Goal: Find specific page/section: Find specific page/section

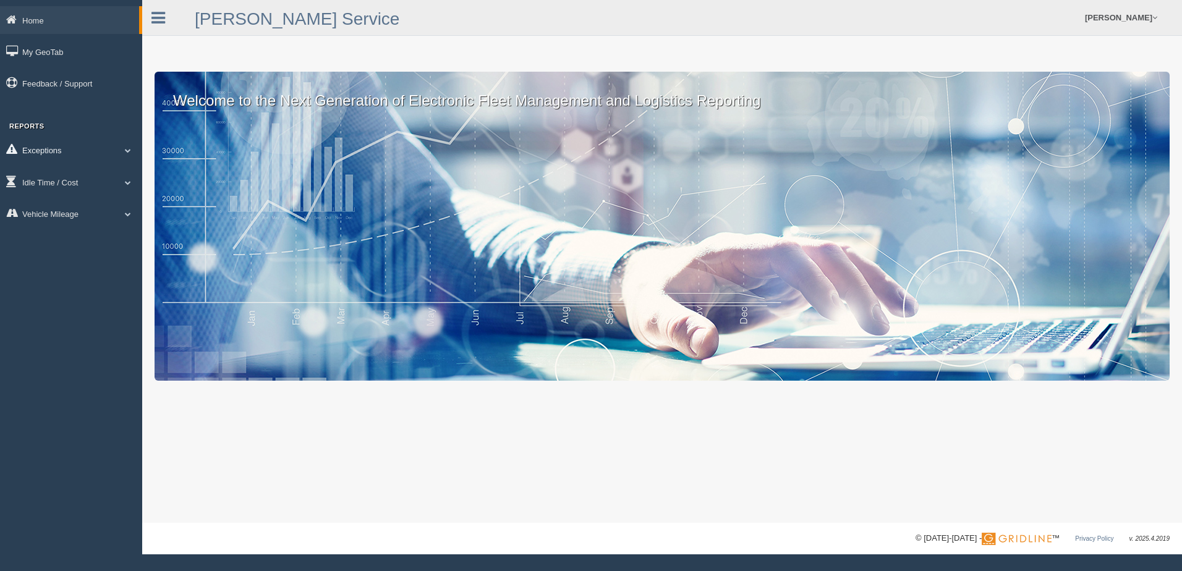
click at [128, 148] on span at bounding box center [128, 150] width 16 height 6
click at [87, 216] on link "Safety Exceptions" at bounding box center [80, 223] width 117 height 22
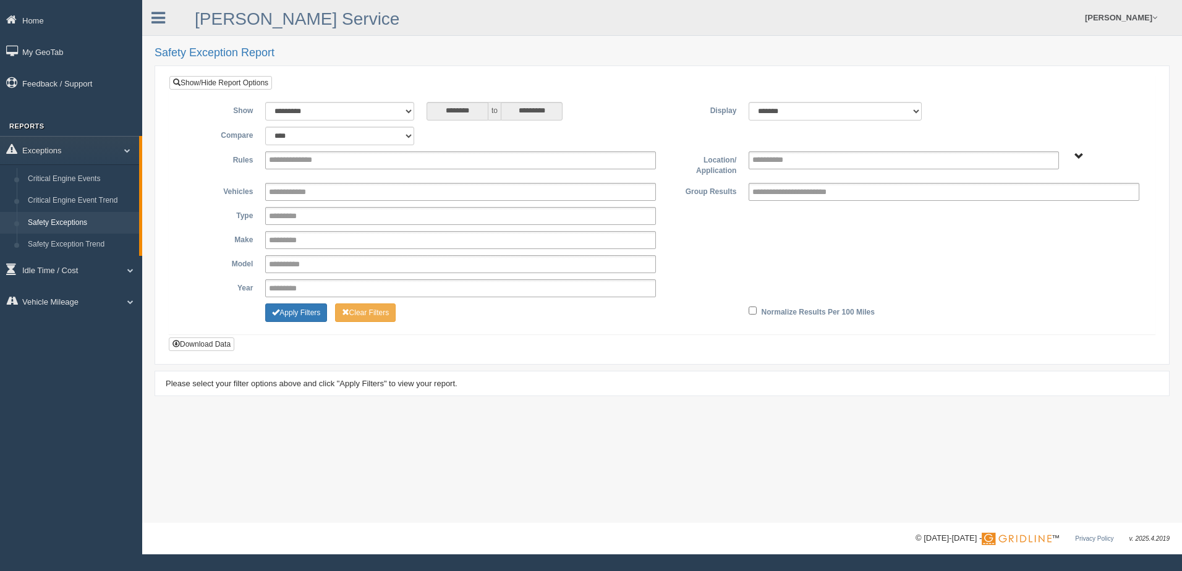
click at [1081, 153] on span "B. Vehicle Class C. Emergency Response WTS-10-00 WTS-10-00 Mgr Vehicles WTS-15-…" at bounding box center [1079, 156] width 9 height 9
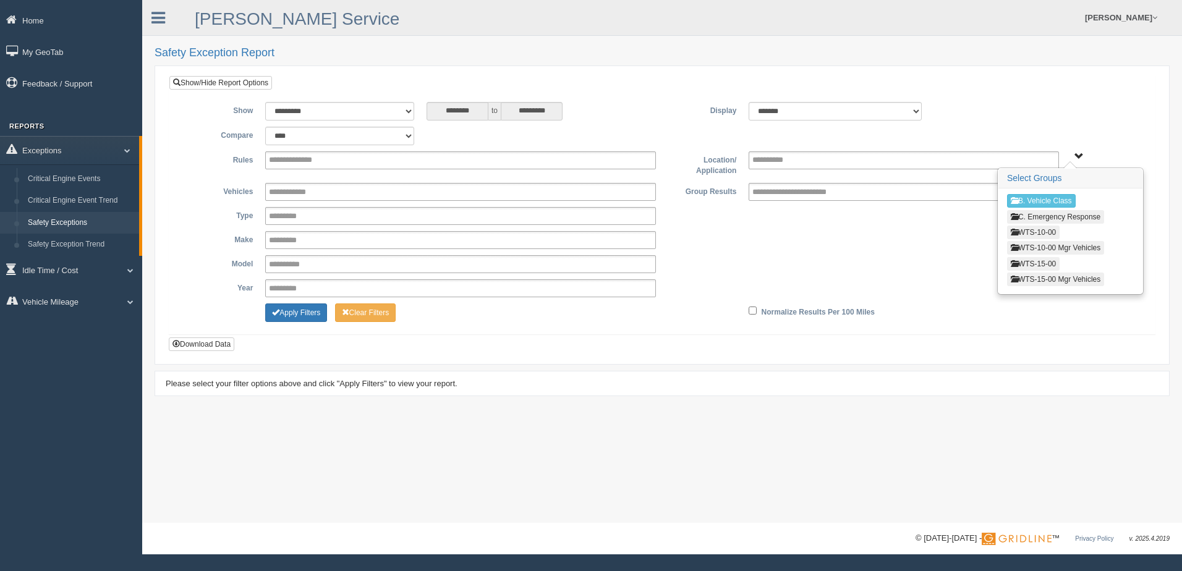
click at [1041, 231] on button "WTS-10-00" at bounding box center [1033, 233] width 53 height 14
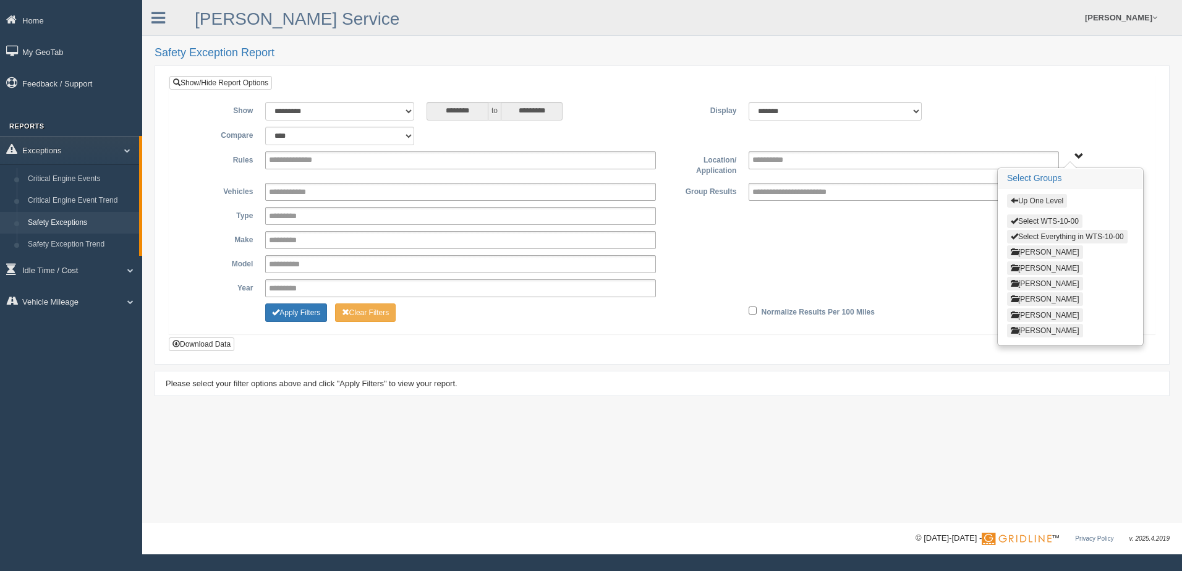
click at [1019, 202] on button "Up One Level" at bounding box center [1037, 201] width 60 height 14
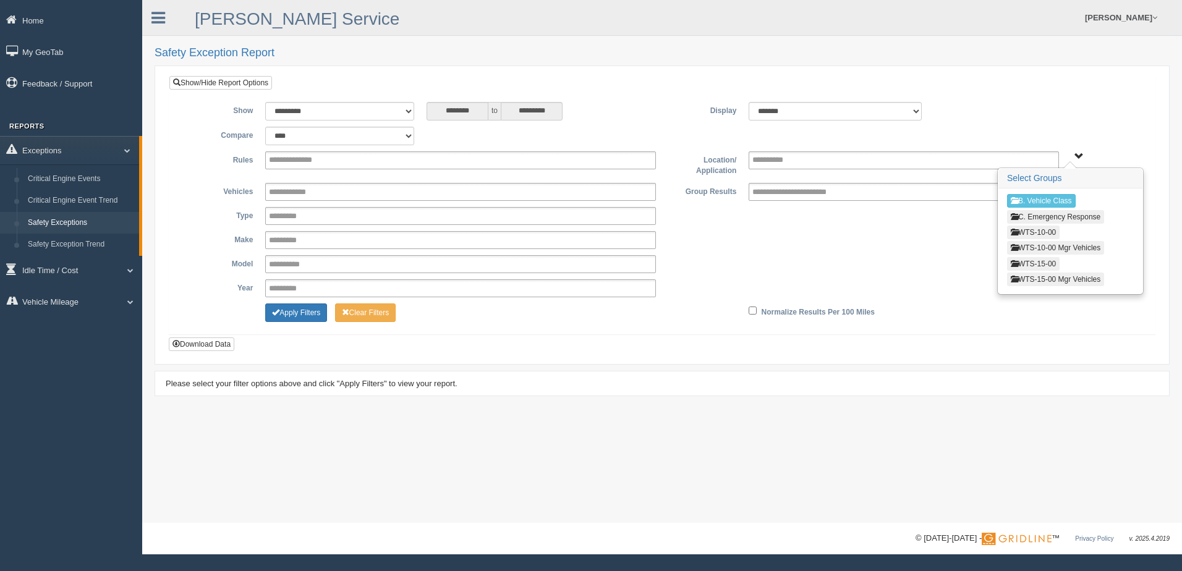
click at [1018, 264] on button "WTS-15-00" at bounding box center [1033, 264] width 53 height 14
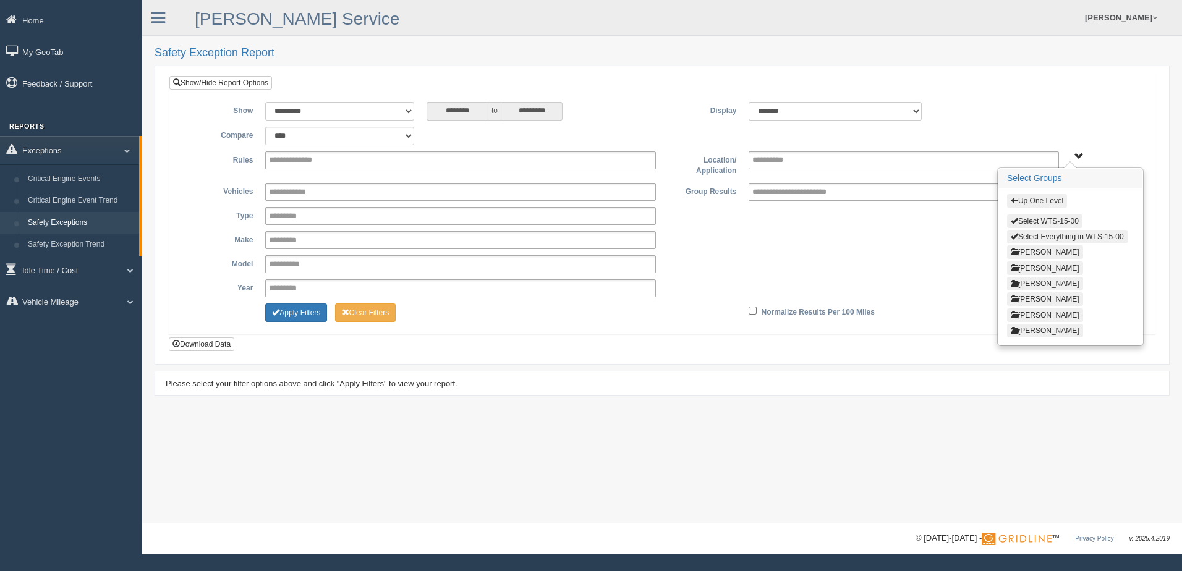
click at [1017, 201] on span "button" at bounding box center [1014, 200] width 7 height 7
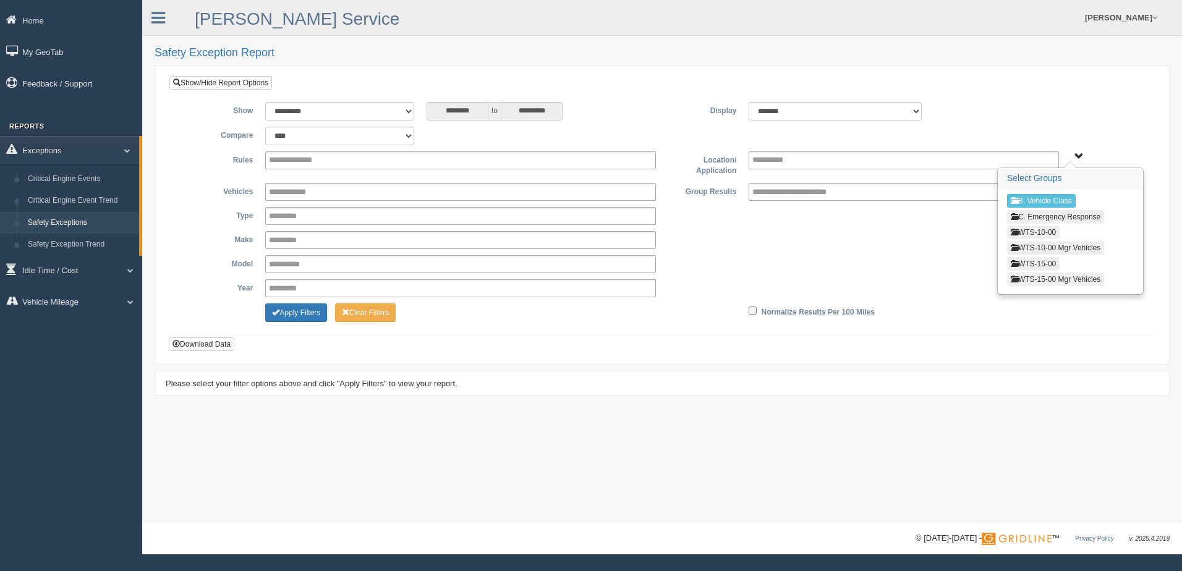
click at [1013, 275] on span "button" at bounding box center [1014, 278] width 7 height 7
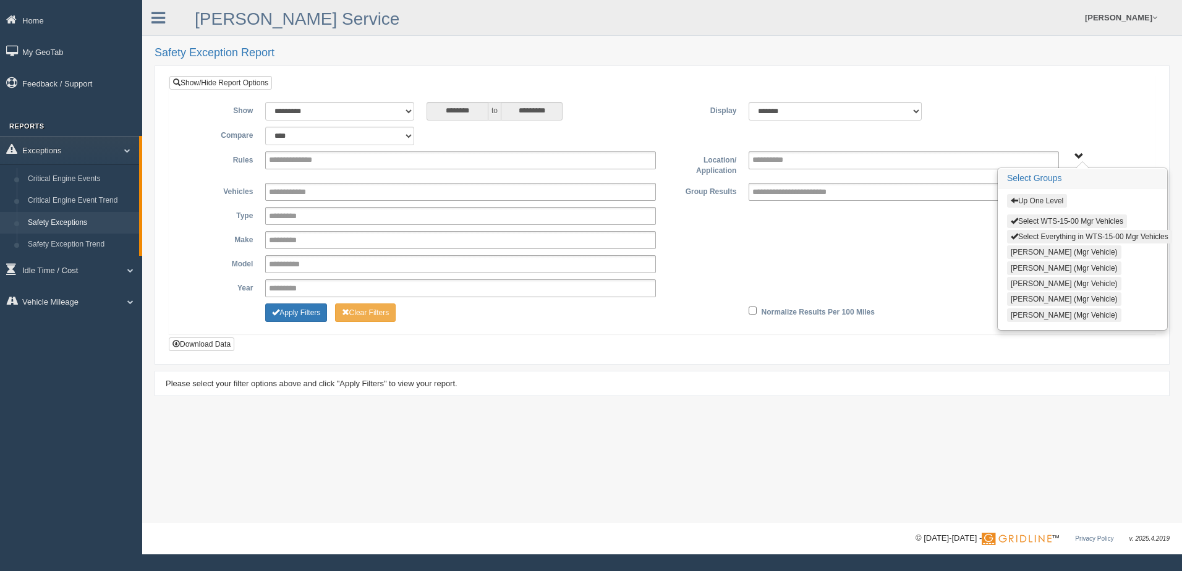
click at [1017, 201] on span "button" at bounding box center [1014, 200] width 7 height 7
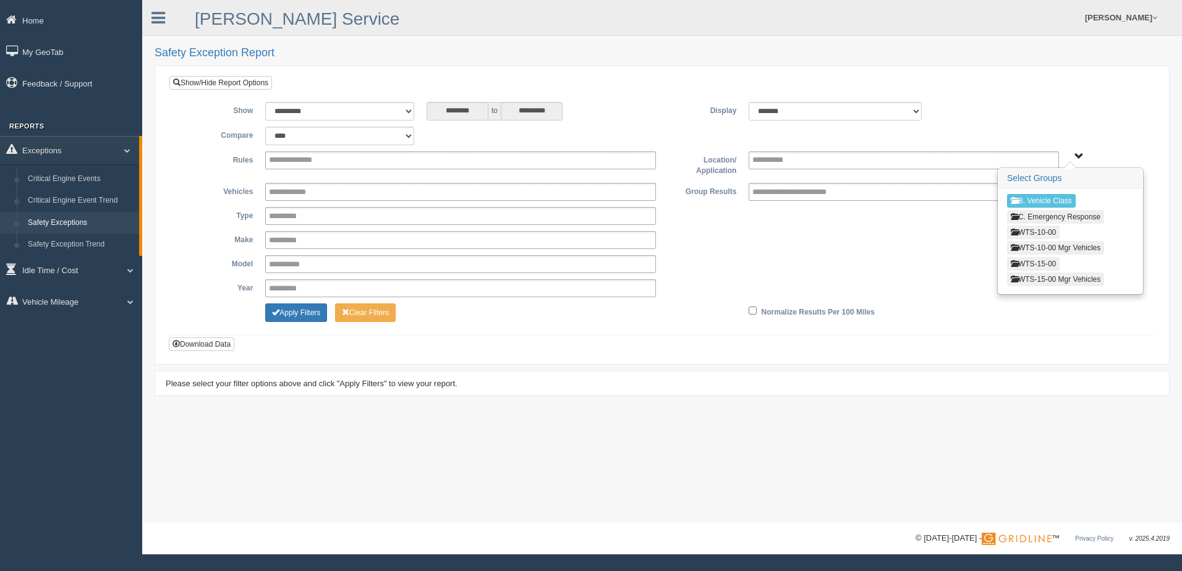
click at [1019, 264] on button "WTS-15-00" at bounding box center [1033, 264] width 53 height 14
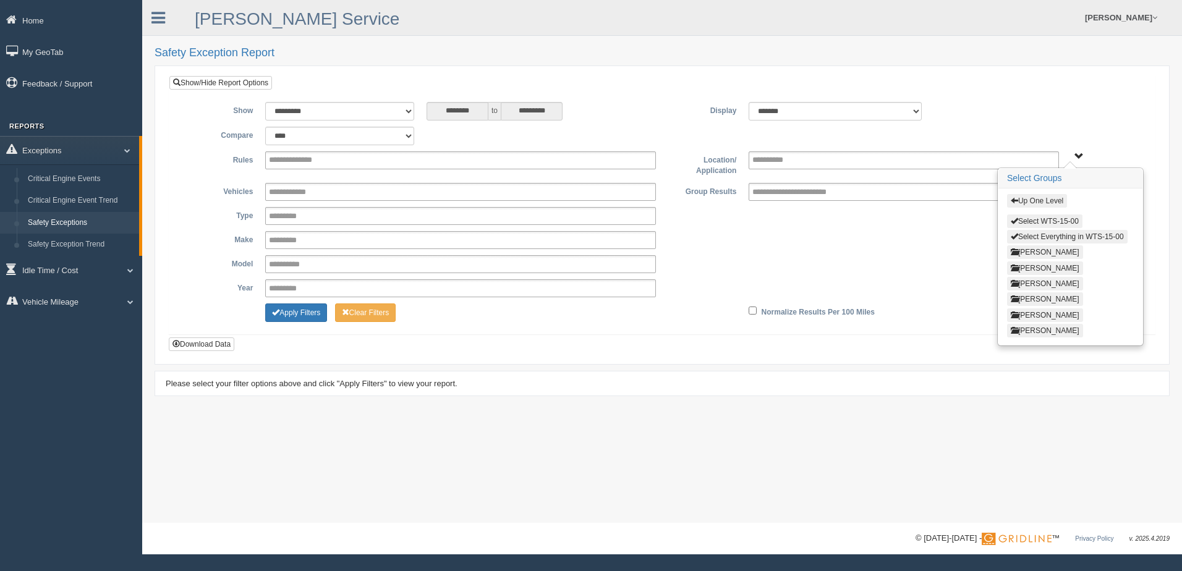
click at [1015, 198] on span "button" at bounding box center [1014, 200] width 7 height 7
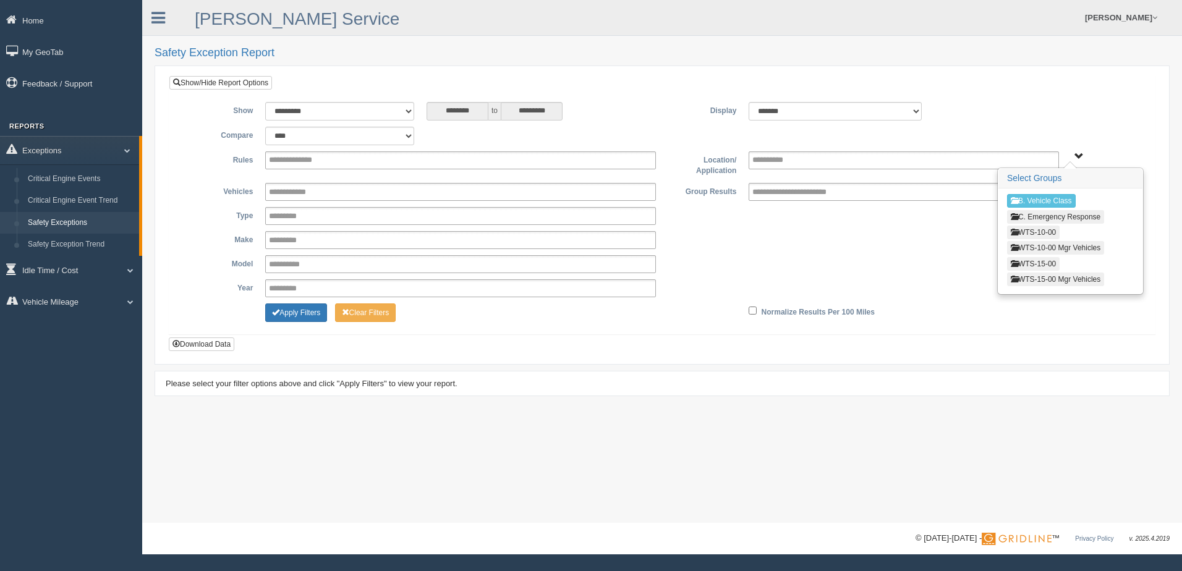
click at [1015, 232] on span "button" at bounding box center [1014, 231] width 7 height 7
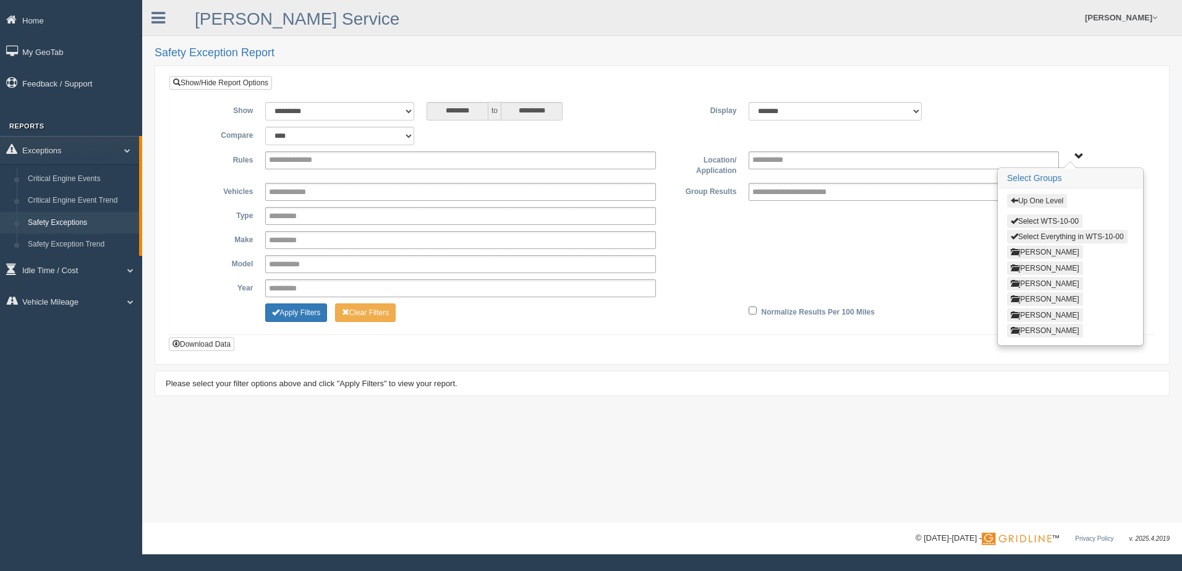
click at [1014, 200] on span "button" at bounding box center [1014, 200] width 7 height 7
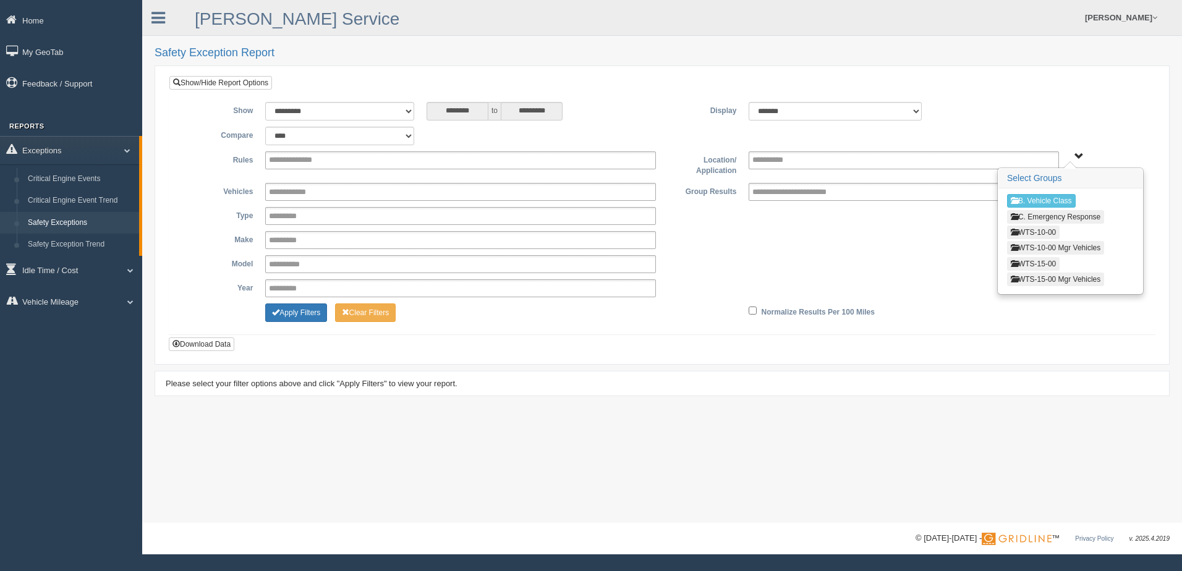
click at [1078, 155] on span "B. Vehicle Class C. Emergency Response WTS-10-00 WTS-10-00 Mgr Vehicles WTS-15-…" at bounding box center [1079, 156] width 9 height 9
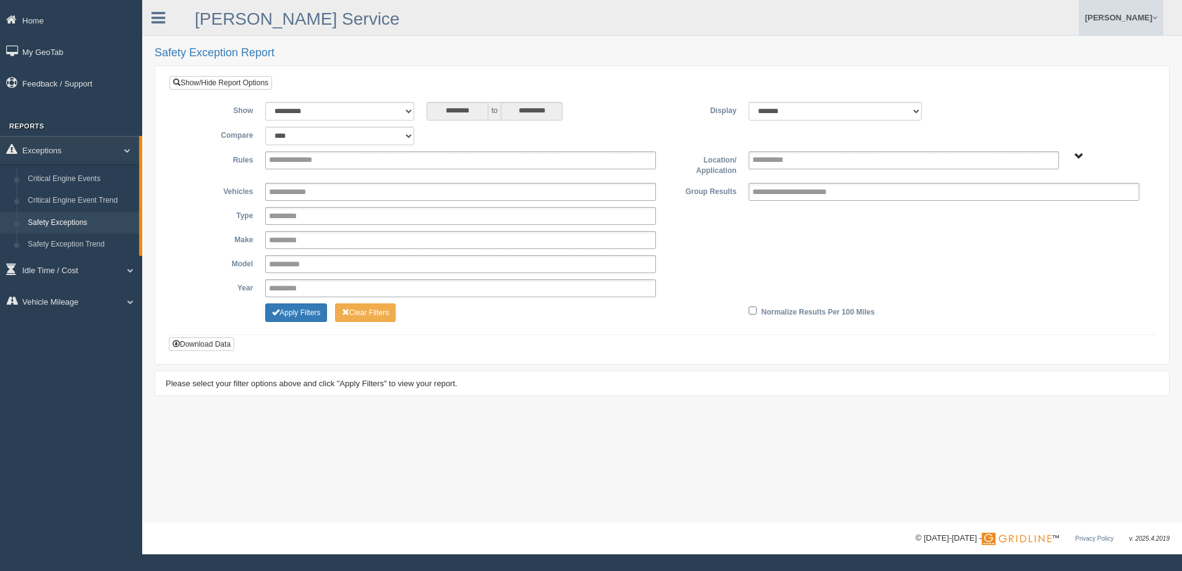
drag, startPoint x: 1155, startPoint y: 16, endPoint x: 1158, endPoint y: 25, distance: 9.0
click at [1155, 16] on span at bounding box center [1155, 18] width 5 height 8
click at [1077, 70] on link "Log Off" at bounding box center [1095, 73] width 135 height 25
